Goal: Transaction & Acquisition: Purchase product/service

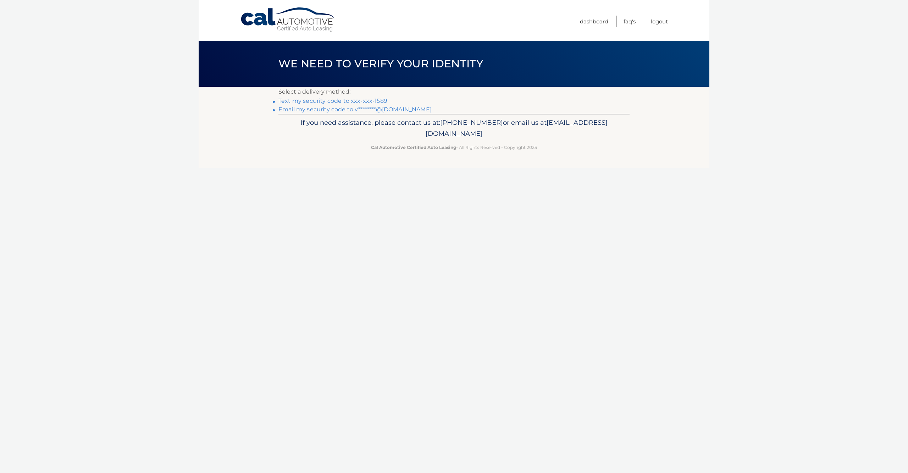
click at [334, 100] on link "Text my security code to xxx-xxx-1589" at bounding box center [332, 101] width 109 height 7
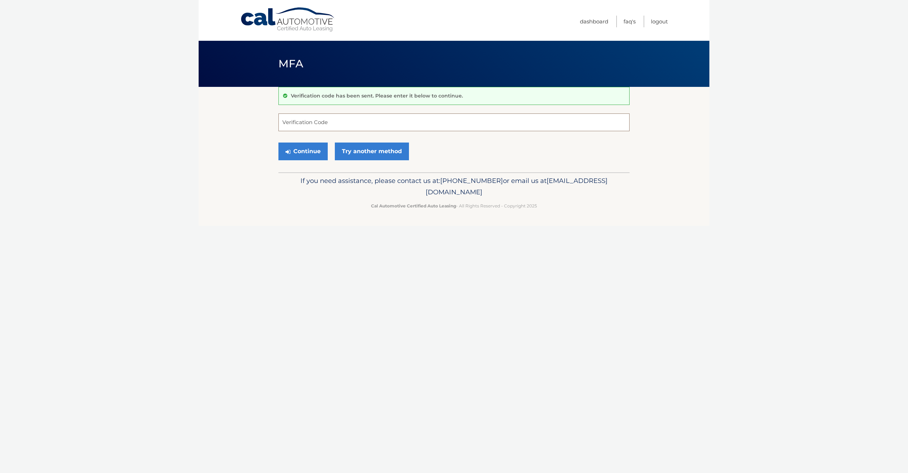
click at [307, 126] on input "Verification Code" at bounding box center [453, 123] width 351 height 18
type input "806598"
click at [303, 151] on button "Continue" at bounding box center [302, 152] width 49 height 18
click at [296, 150] on button "Continue" at bounding box center [302, 152] width 49 height 18
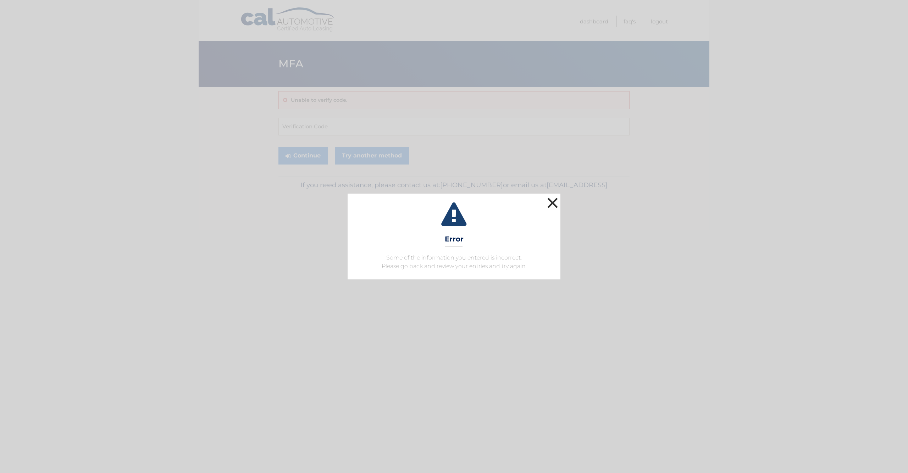
click at [553, 200] on button "×" at bounding box center [553, 203] width 14 height 14
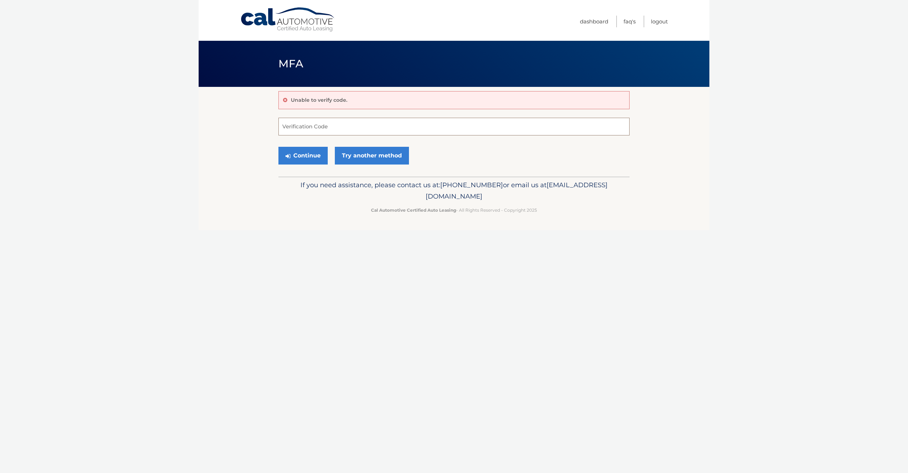
click at [315, 127] on input "Verification Code" at bounding box center [453, 127] width 351 height 18
click at [366, 157] on link "Try another method" at bounding box center [372, 156] width 74 height 18
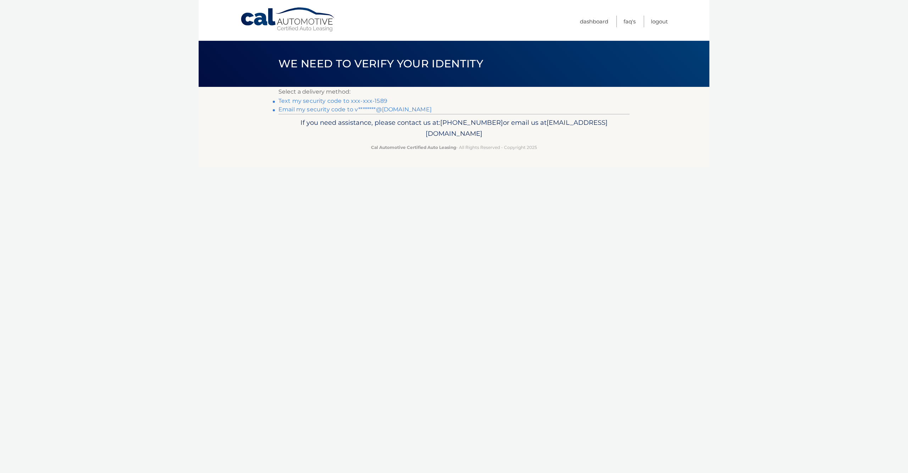
click at [323, 100] on link "Text my security code to xxx-xxx-1589" at bounding box center [332, 101] width 109 height 7
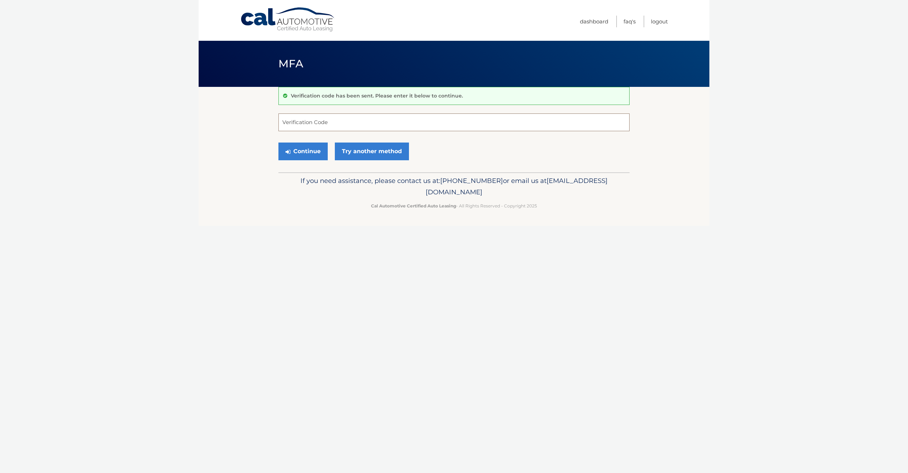
click at [310, 123] on input "Verification Code" at bounding box center [453, 123] width 351 height 18
click at [314, 153] on button "Continue" at bounding box center [302, 152] width 49 height 18
click at [315, 128] on input "Verification Code" at bounding box center [453, 123] width 351 height 18
type input "570703"
click at [303, 151] on button "Continue" at bounding box center [302, 152] width 49 height 18
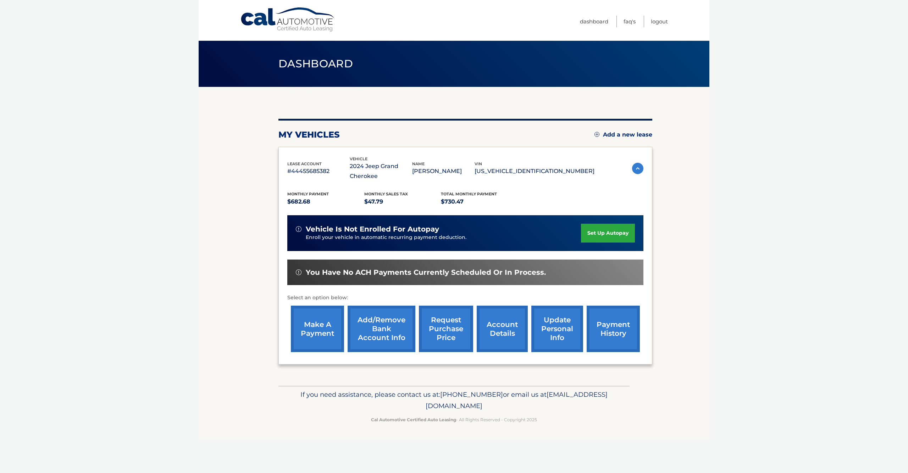
click at [309, 338] on link "make a payment" at bounding box center [317, 329] width 53 height 46
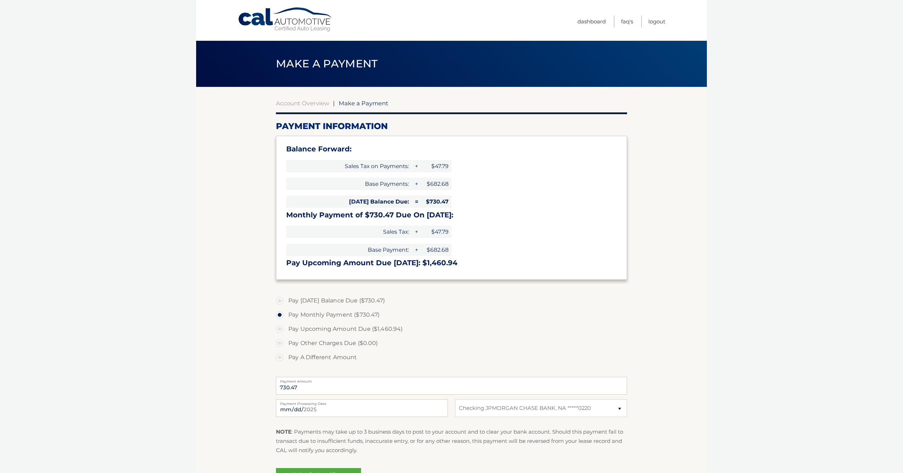
select select "MTUxNzBmZGItMjg4YS00NDVjLTljMTAtZGI1OTAzN2U4ZmFh"
click at [324, 300] on label "Pay [DATE] Balance Due ($730.47)" at bounding box center [451, 301] width 351 height 14
click at [286, 300] on input "Pay [DATE] Balance Due ($730.47)" at bounding box center [282, 299] width 7 height 11
radio input "true"
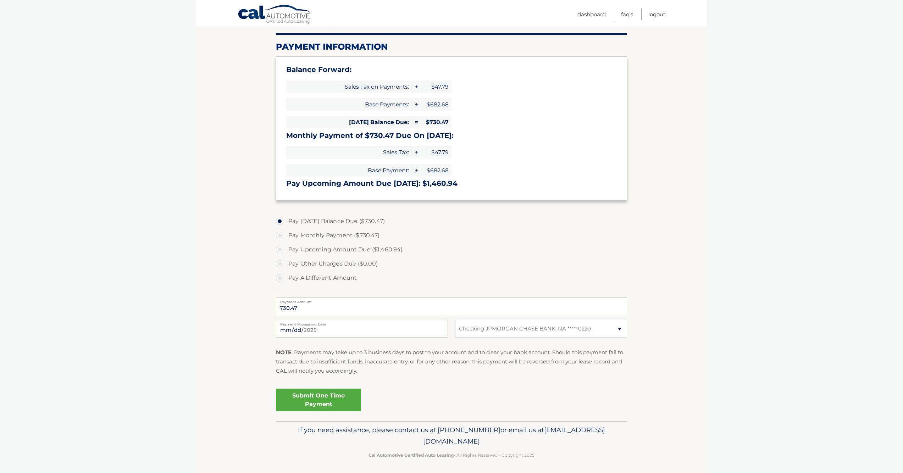
click at [336, 405] on link "Submit One Time Payment" at bounding box center [318, 400] width 85 height 23
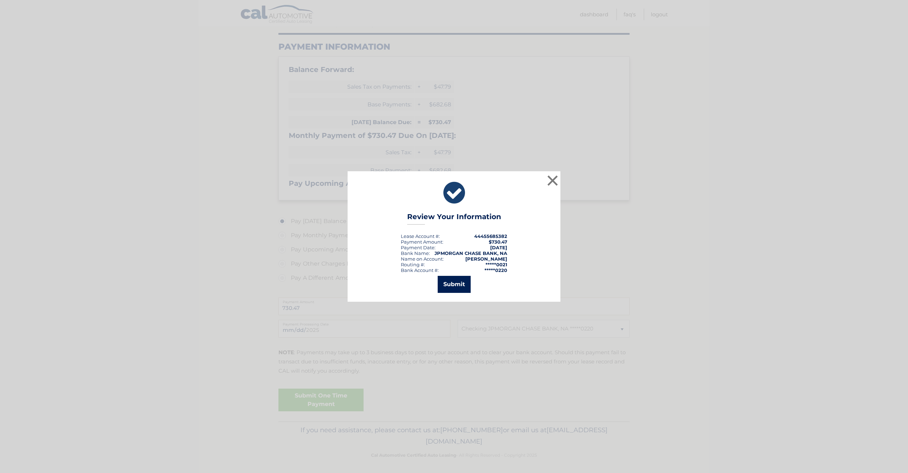
click at [444, 280] on button "Submit" at bounding box center [454, 284] width 33 height 17
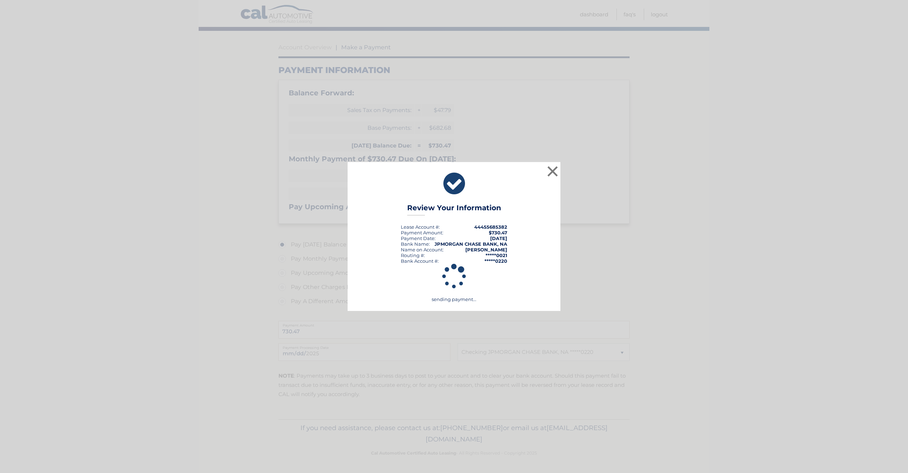
scroll to position [54, 0]
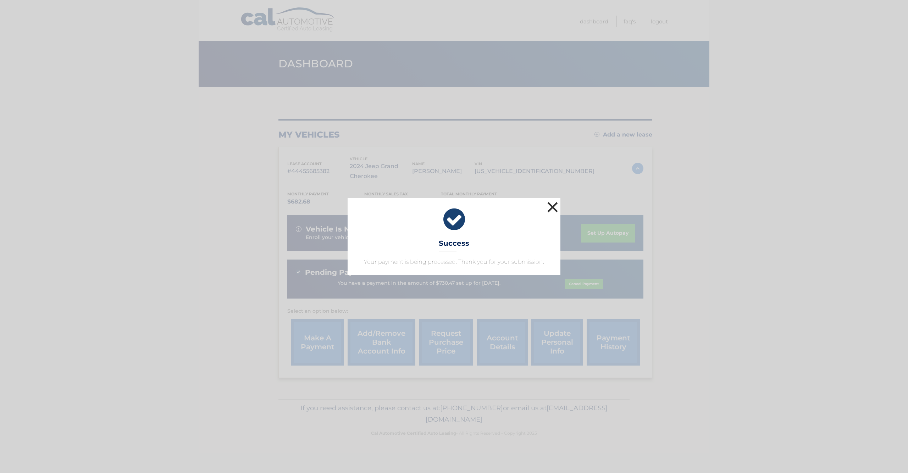
click at [553, 208] on button "×" at bounding box center [553, 207] width 14 height 14
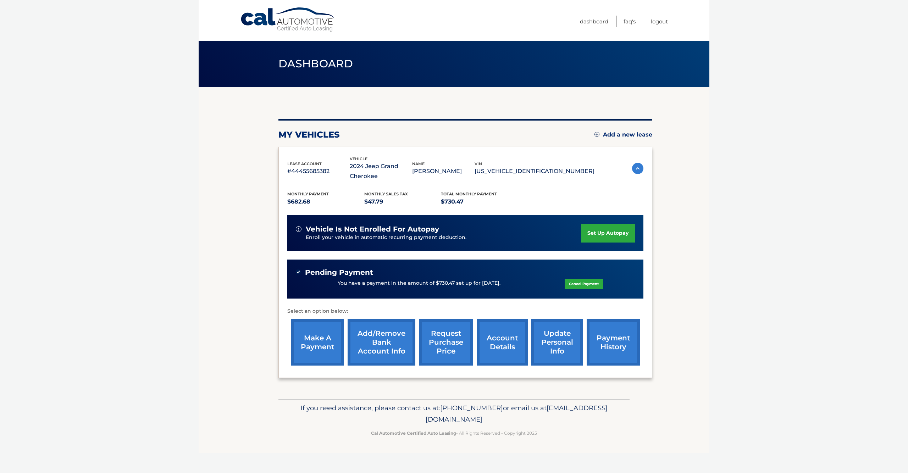
click at [451, 350] on link "request purchase price" at bounding box center [446, 342] width 54 height 46
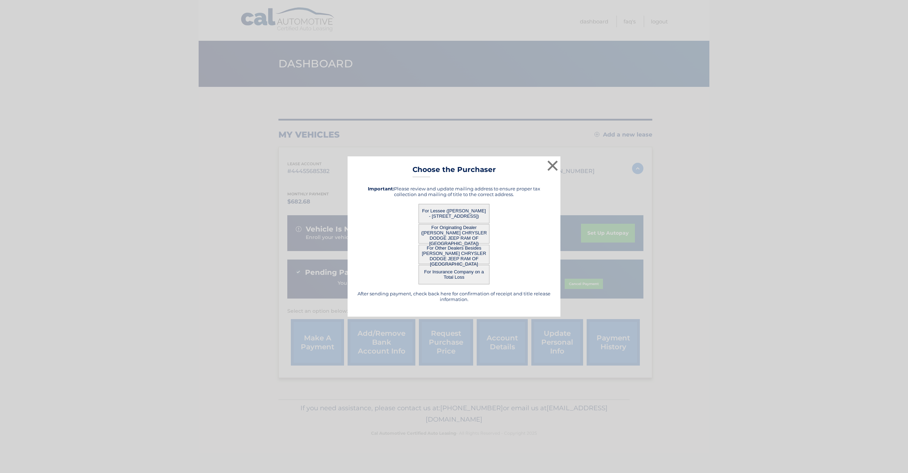
click at [472, 231] on button "For Originating Dealer (ARRIGO CHRYSLER DODGE JEEP RAM OF WEST PALM BEACH)" at bounding box center [454, 234] width 71 height 20
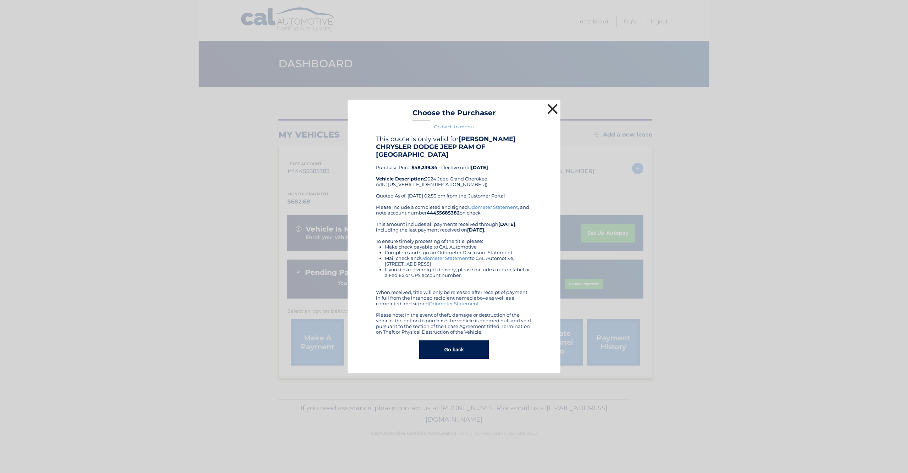
click at [554, 113] on button "×" at bounding box center [553, 109] width 14 height 14
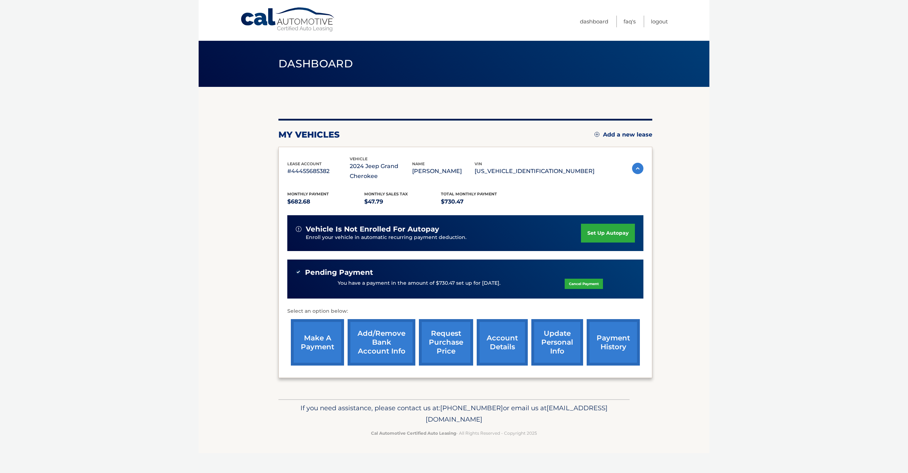
click at [540, 176] on p "1C4RJHBG2RC127521" at bounding box center [535, 171] width 120 height 10
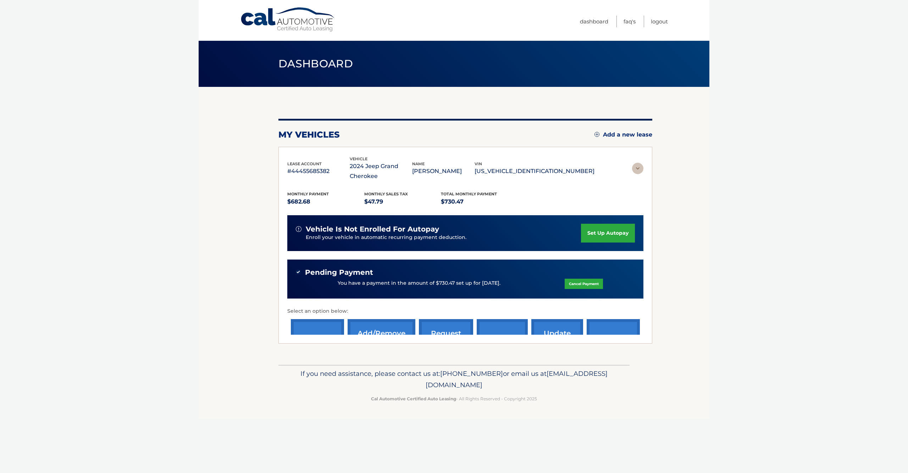
click at [540, 171] on p "1C4RJHBG2RC127521" at bounding box center [535, 171] width 120 height 10
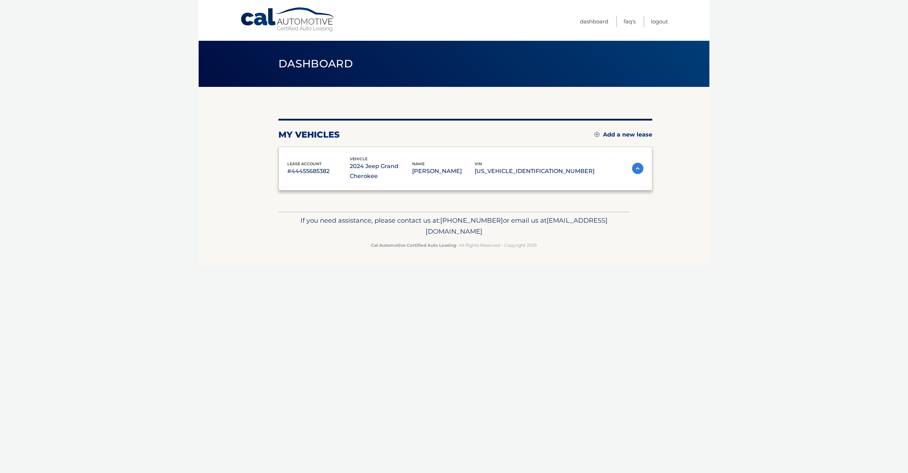
click at [540, 171] on p "1C4RJHBG2RC127521" at bounding box center [535, 171] width 120 height 10
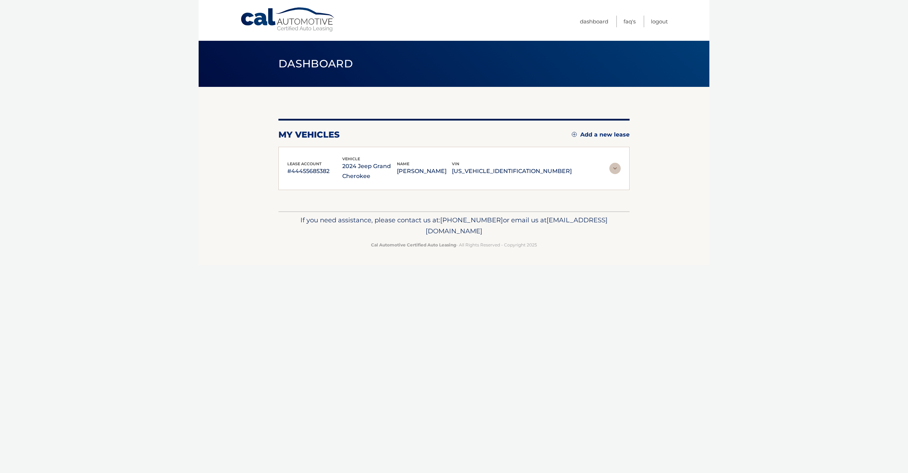
copy p "1C4RJHBG2RC127521"
